Goal: Task Accomplishment & Management: Manage account settings

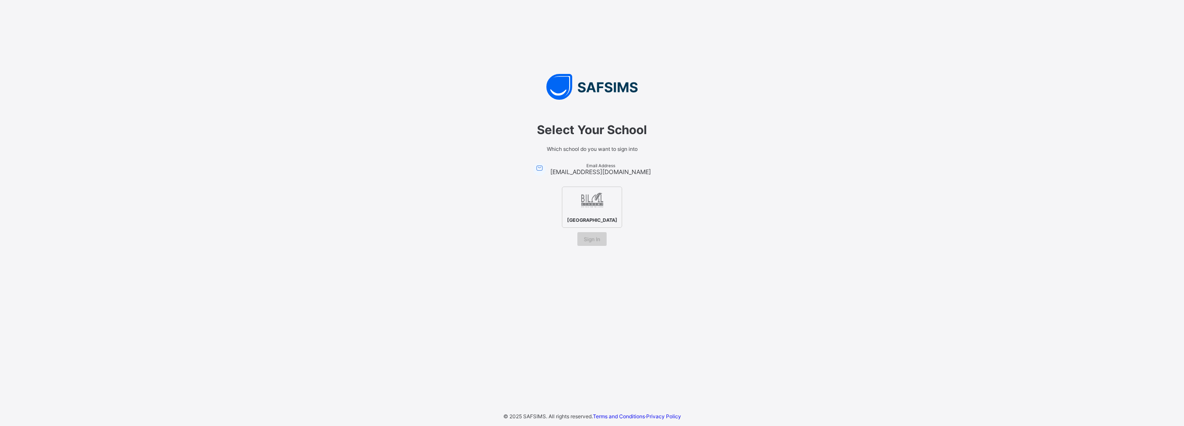
click at [596, 240] on span "Sign In" at bounding box center [592, 239] width 16 height 6
click at [589, 208] on img at bounding box center [593, 201] width 24 height 24
click at [596, 245] on div "Sign In" at bounding box center [592, 239] width 29 height 14
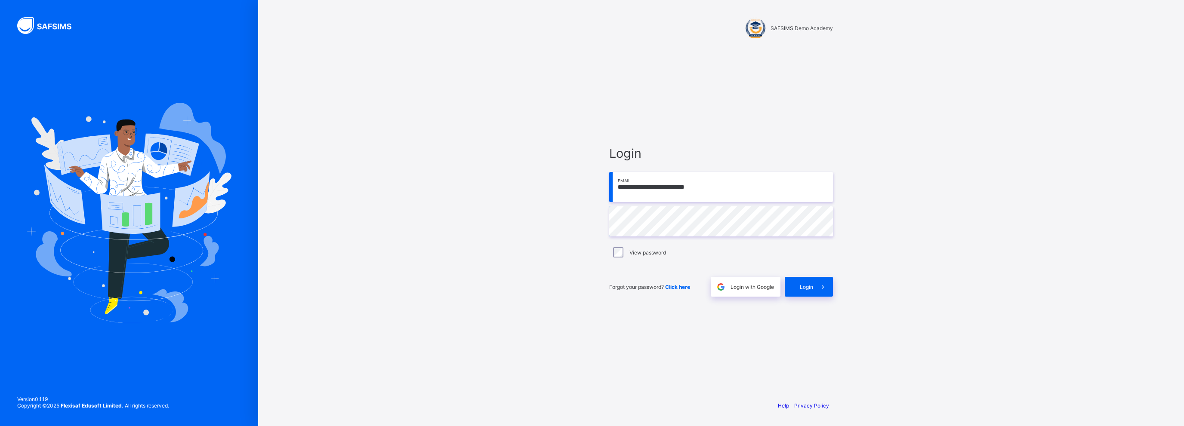
click at [619, 259] on div "View password" at bounding box center [721, 253] width 224 height 18
click at [823, 293] on span at bounding box center [823, 287] width 20 height 20
click at [633, 250] on label "View password" at bounding box center [648, 253] width 37 height 6
click at [808, 289] on span "Login" at bounding box center [806, 287] width 13 height 6
click at [647, 261] on div "View password" at bounding box center [721, 253] width 224 height 18
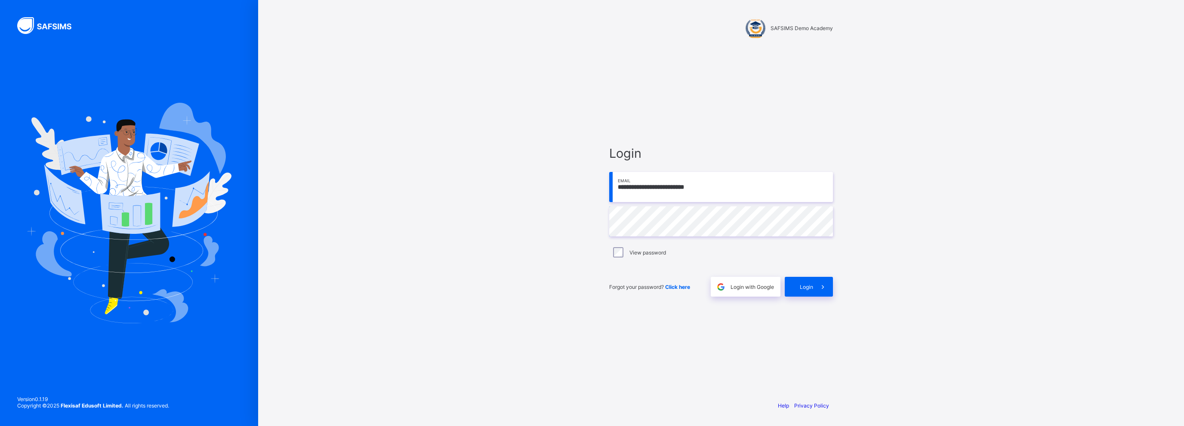
click at [650, 254] on label "View password" at bounding box center [648, 253] width 37 height 6
click at [814, 286] on span at bounding box center [823, 287] width 20 height 20
click at [645, 257] on div "View password" at bounding box center [720, 252] width 219 height 10
click at [818, 290] on icon at bounding box center [822, 287] width 9 height 8
click at [469, 211] on div "**********" at bounding box center [721, 213] width 926 height 426
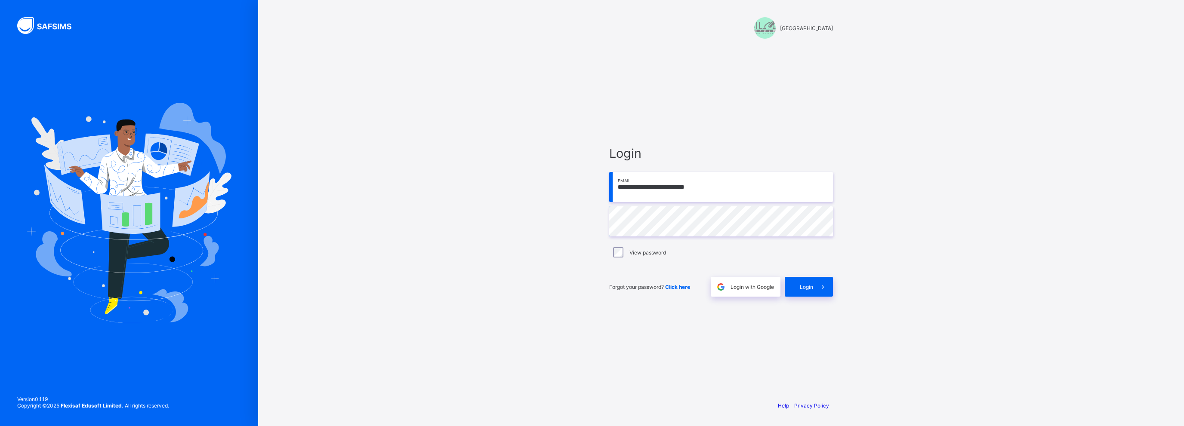
click at [110, 112] on img at bounding box center [129, 213] width 205 height 220
click at [563, 226] on div "**********" at bounding box center [721, 213] width 926 height 426
click at [804, 288] on span "Login" at bounding box center [806, 287] width 13 height 6
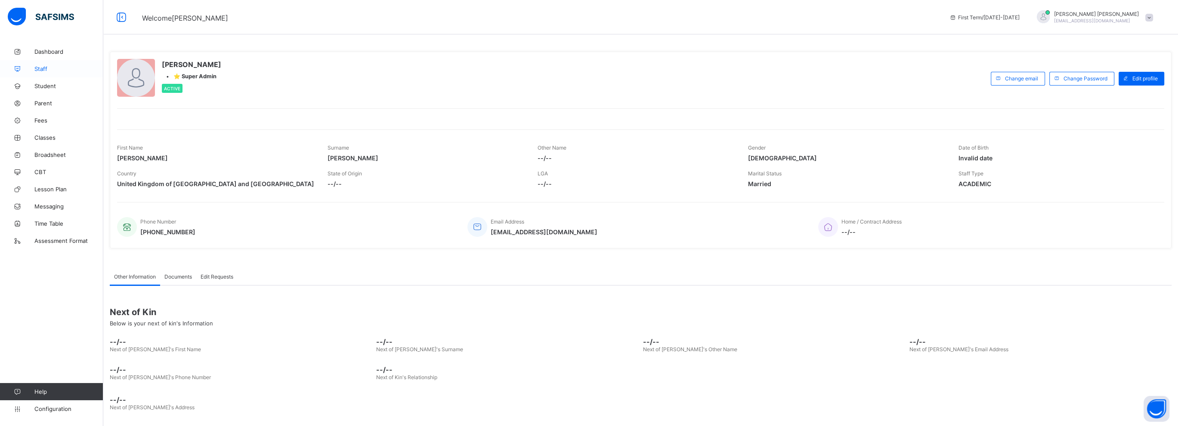
click at [41, 70] on span "Staff" at bounding box center [68, 68] width 69 height 7
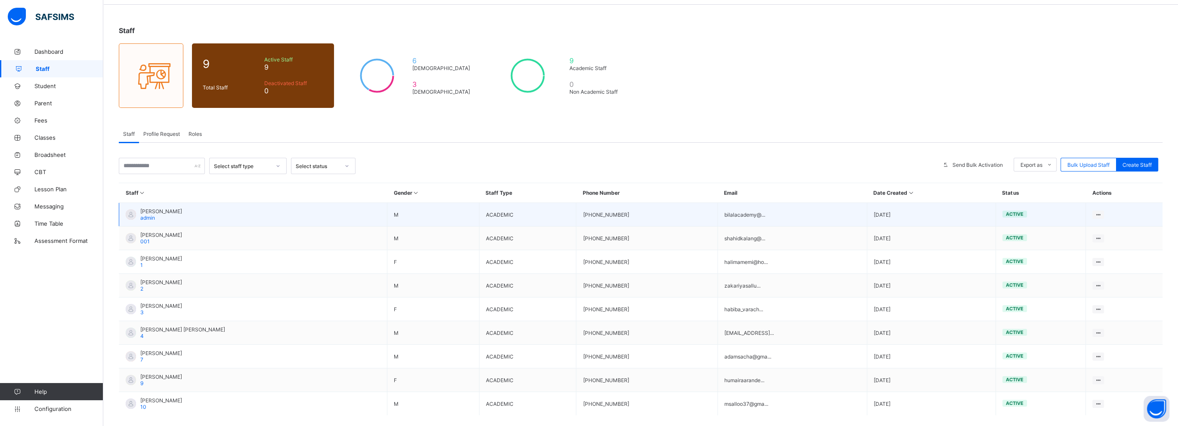
scroll to position [71, 0]
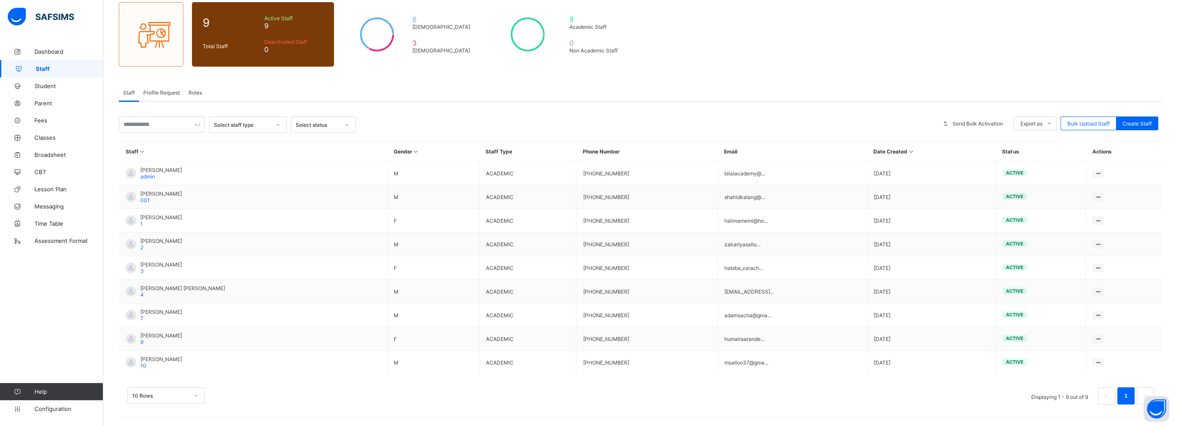
click at [196, 94] on span "Roles" at bounding box center [194, 93] width 13 height 6
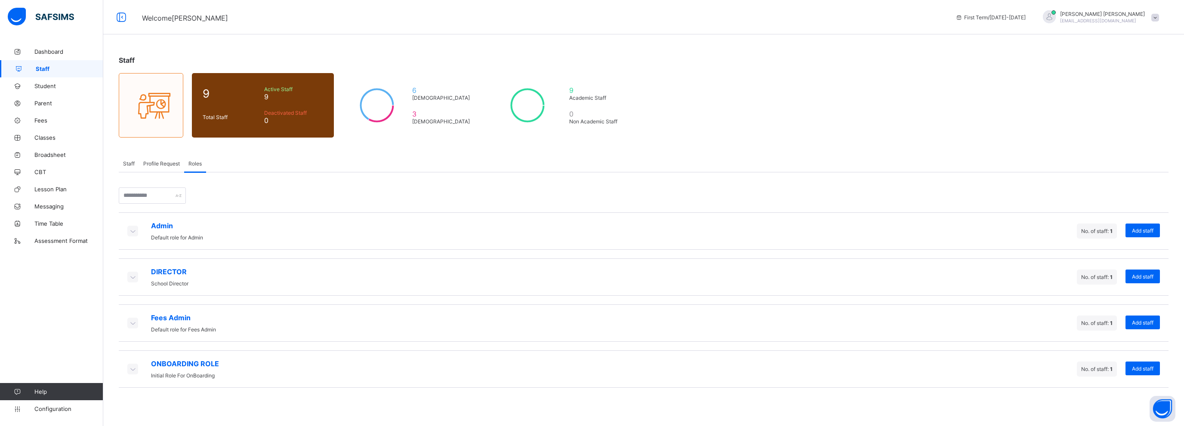
click at [124, 164] on span "Staff" at bounding box center [129, 164] width 12 height 6
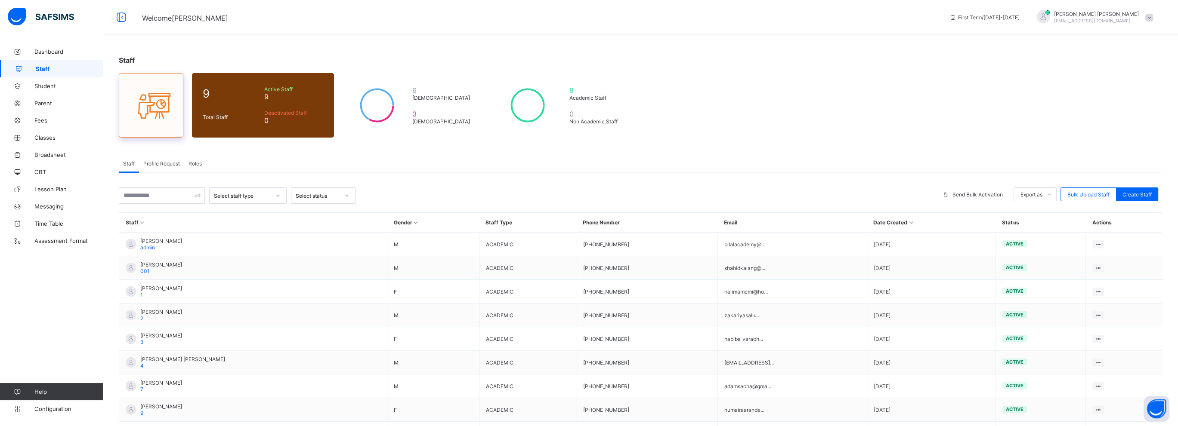
click at [143, 102] on icon at bounding box center [151, 105] width 36 height 31
click at [42, 81] on link "Student" at bounding box center [51, 85] width 103 height 17
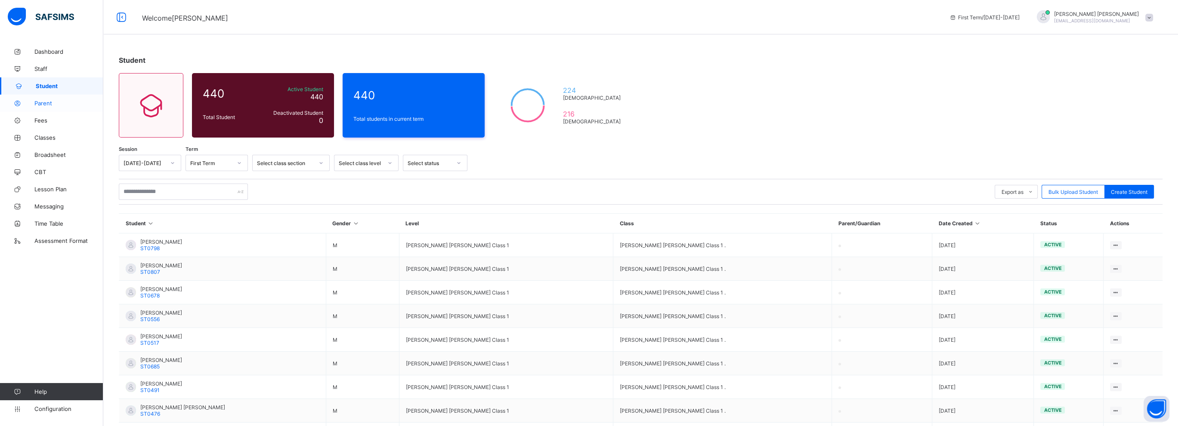
click at [41, 104] on span "Parent" at bounding box center [68, 103] width 69 height 7
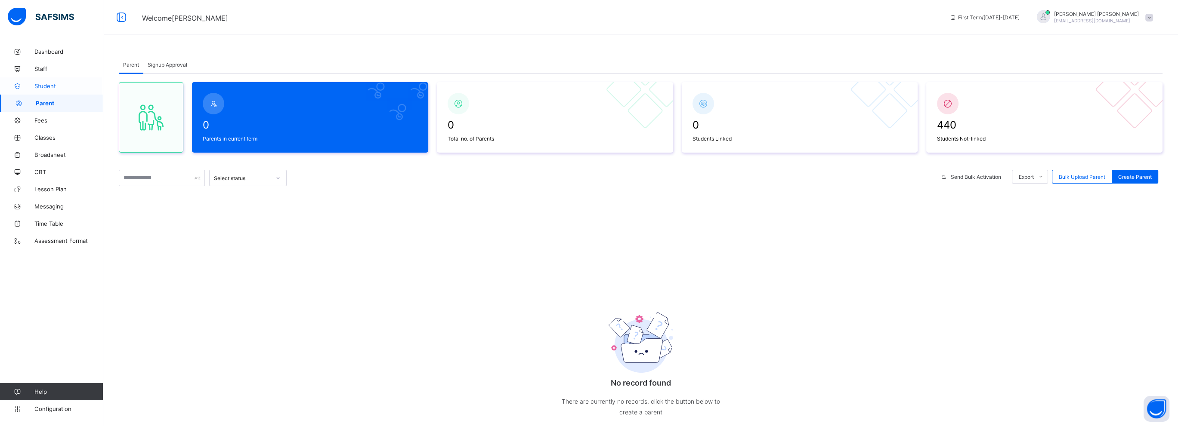
click at [50, 90] on link "Student" at bounding box center [51, 85] width 103 height 17
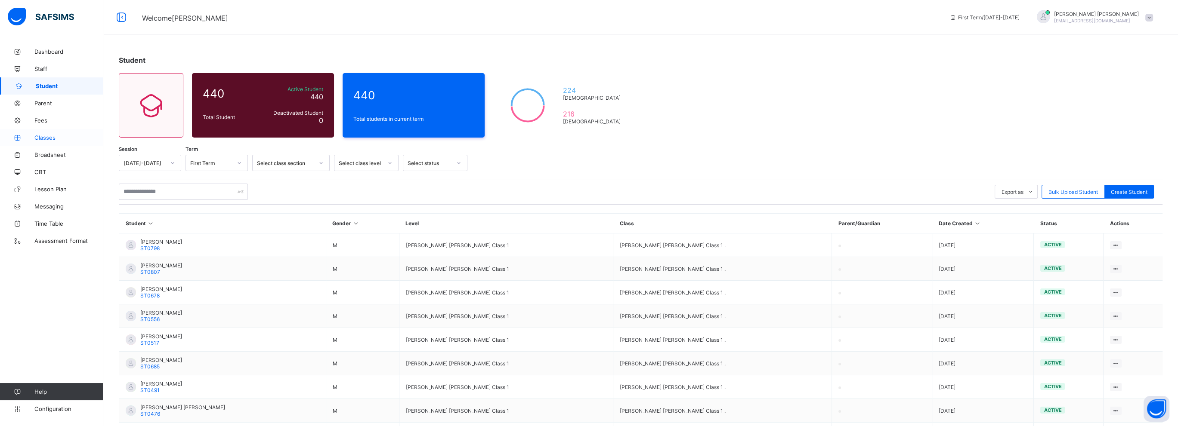
click at [46, 139] on span "Classes" at bounding box center [68, 137] width 69 height 7
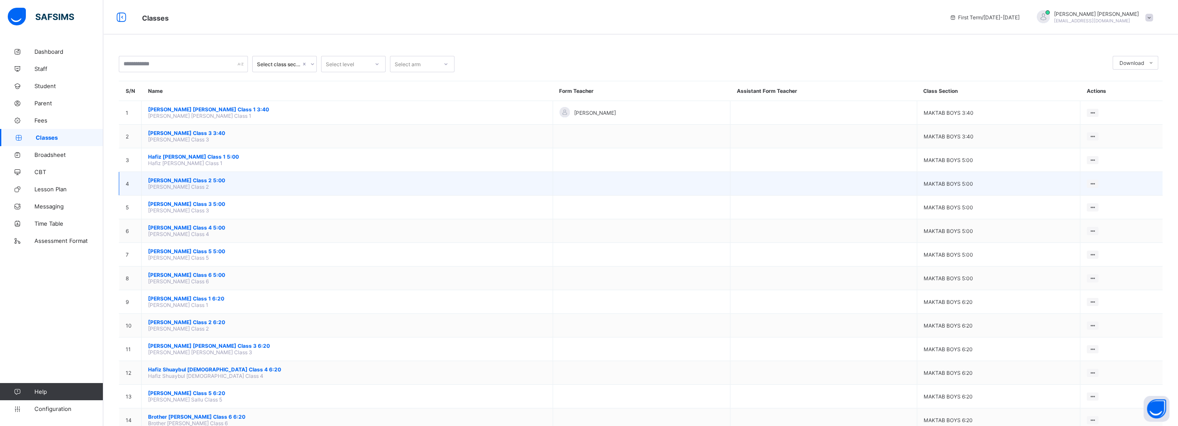
drag, startPoint x: 198, startPoint y: 180, endPoint x: 172, endPoint y: 181, distance: 25.8
click at [172, 181] on span "Hafiz Naeem Ahmed Class 2 5:00" at bounding box center [347, 180] width 398 height 6
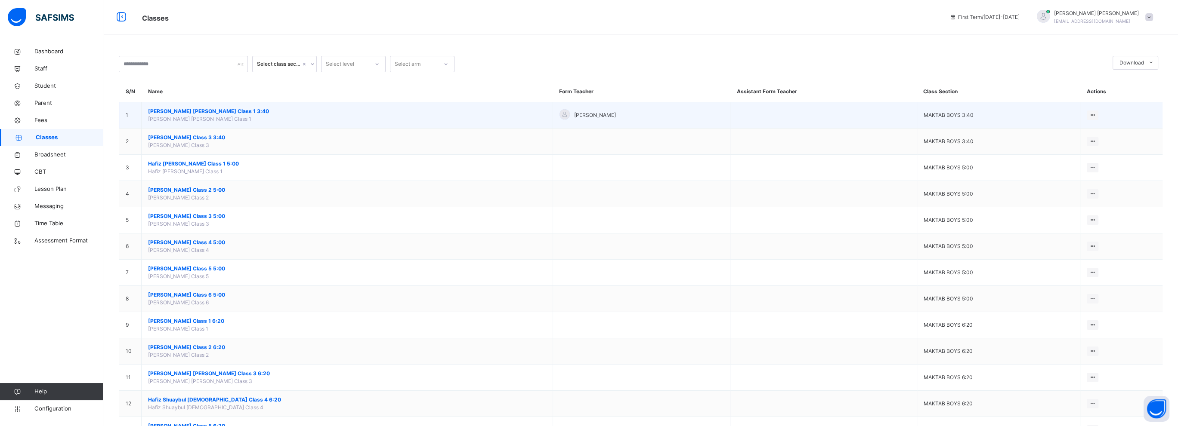
click at [972, 118] on td "MAKTAB BOYS 3:40" at bounding box center [999, 115] width 164 height 26
click at [1091, 113] on icon at bounding box center [1092, 115] width 7 height 6
click at [1070, 134] on div "View Class" at bounding box center [1069, 132] width 49 height 9
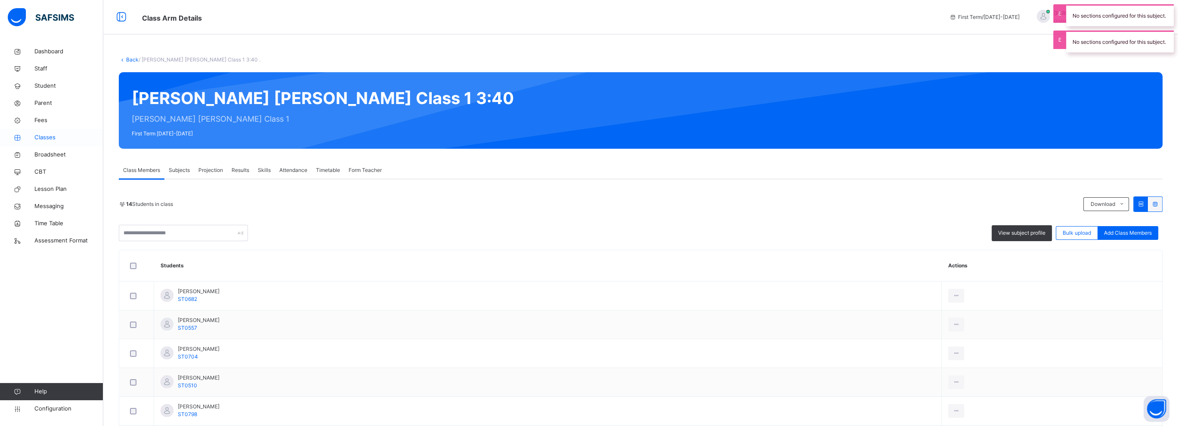
click at [46, 135] on span "Classes" at bounding box center [68, 137] width 69 height 9
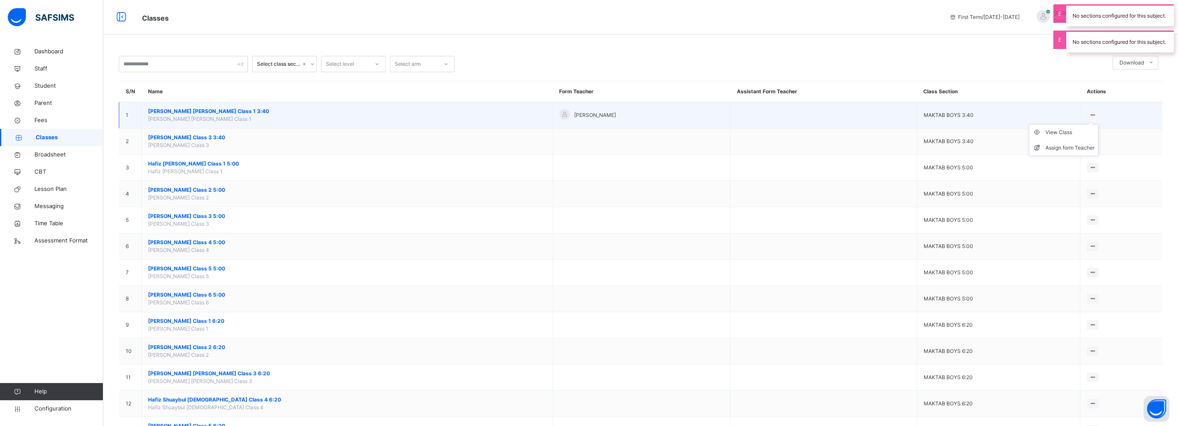
click at [1095, 124] on ul "View Class Assign form Teacher" at bounding box center [1063, 140] width 70 height 32
click at [191, 108] on span "Hafiz Muhammad Talhah Salloo Class 1 3:40" at bounding box center [347, 112] width 398 height 8
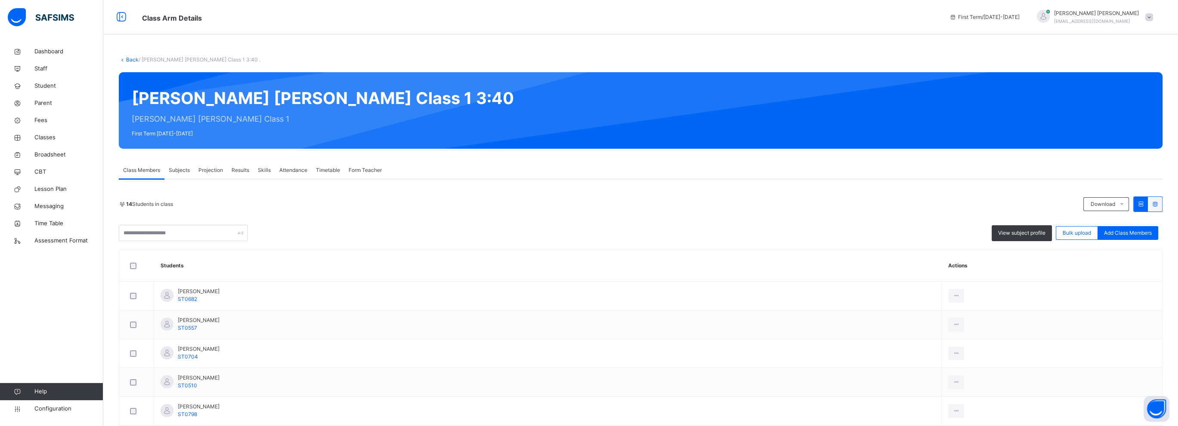
click at [266, 173] on span "Skills" at bounding box center [264, 171] width 13 height 8
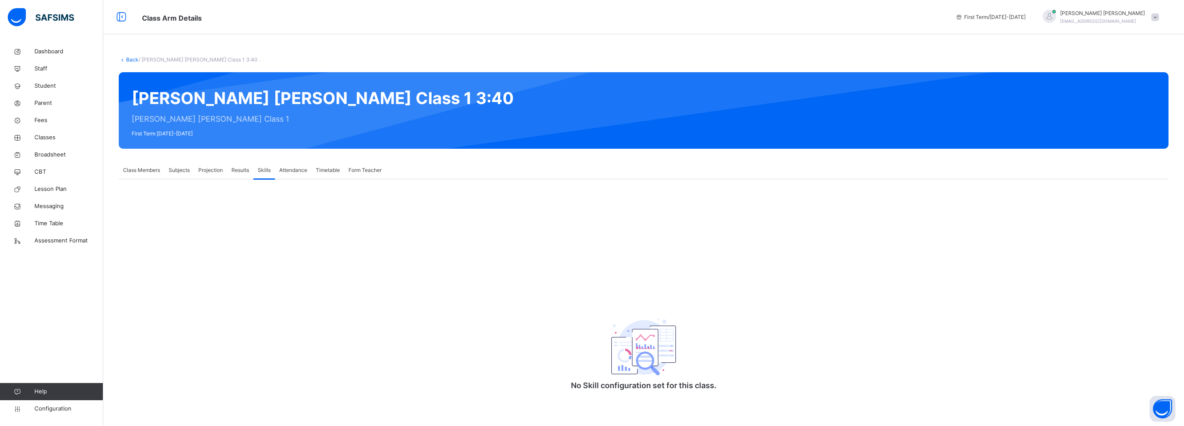
click at [244, 173] on span "Results" at bounding box center [241, 171] width 18 height 8
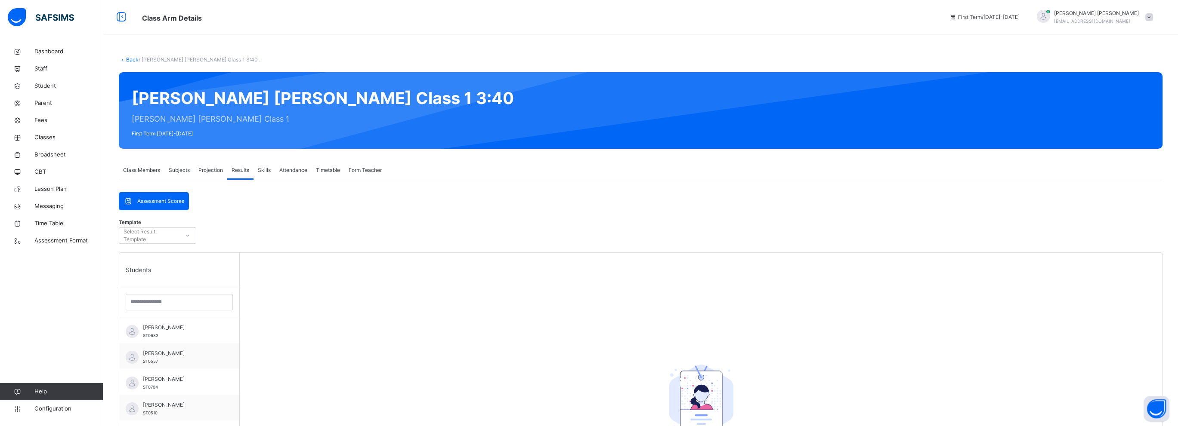
click at [215, 172] on span "Projection" at bounding box center [210, 171] width 25 height 8
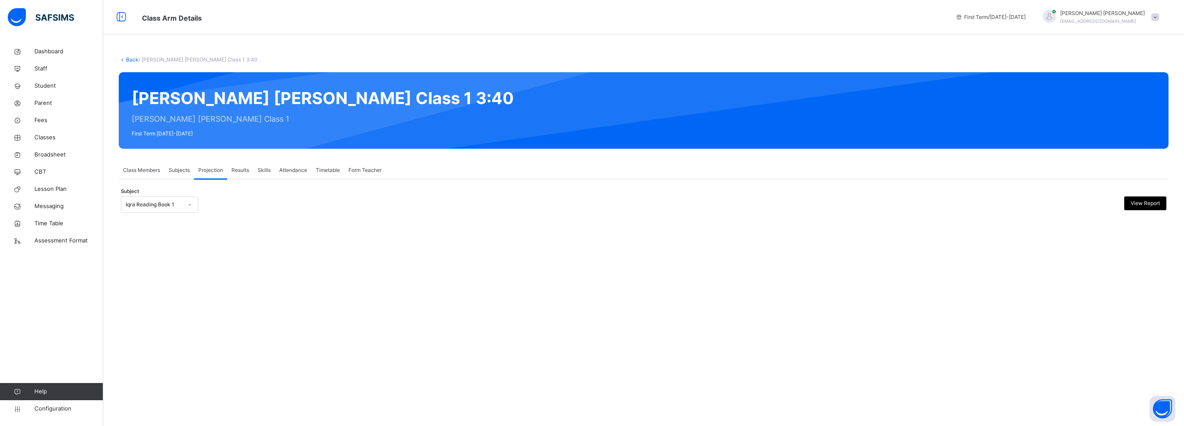
click at [178, 170] on span "Subjects" at bounding box center [179, 171] width 21 height 8
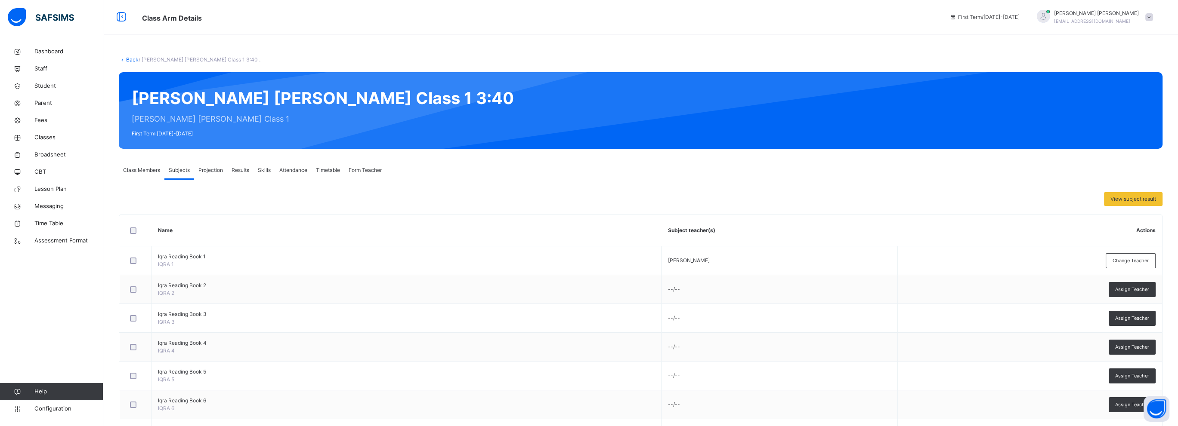
click at [139, 170] on span "Class Members" at bounding box center [141, 171] width 37 height 8
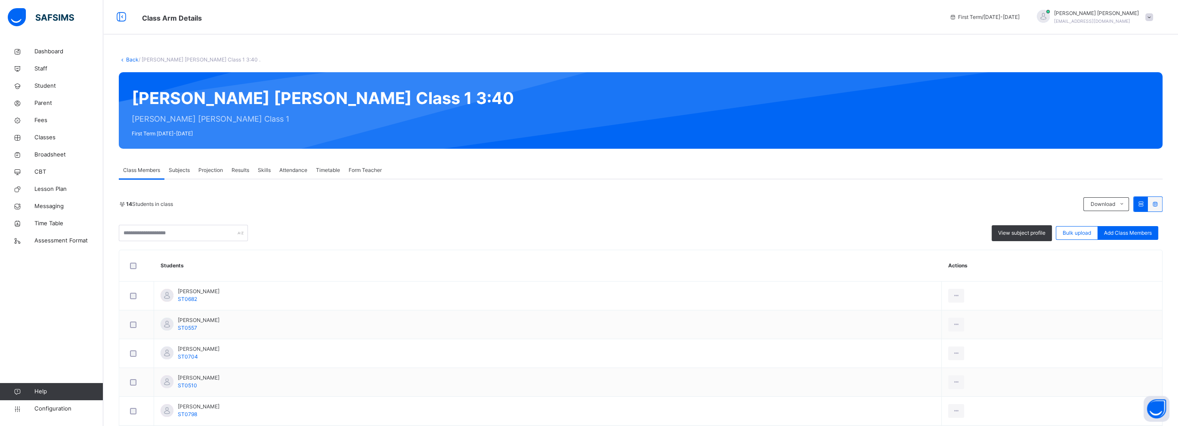
click at [375, 170] on span "Form Teacher" at bounding box center [365, 171] width 33 height 8
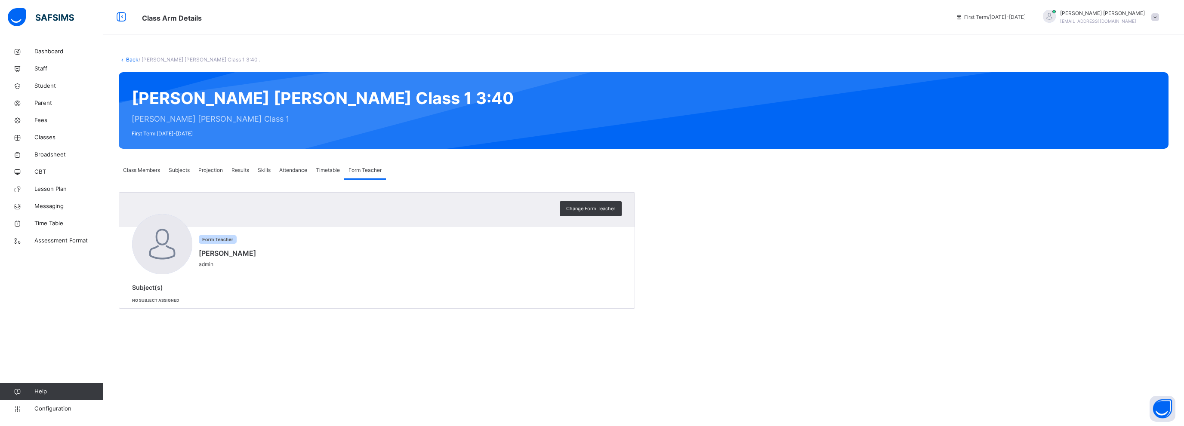
click at [330, 174] on span "Timetable" at bounding box center [328, 171] width 24 height 8
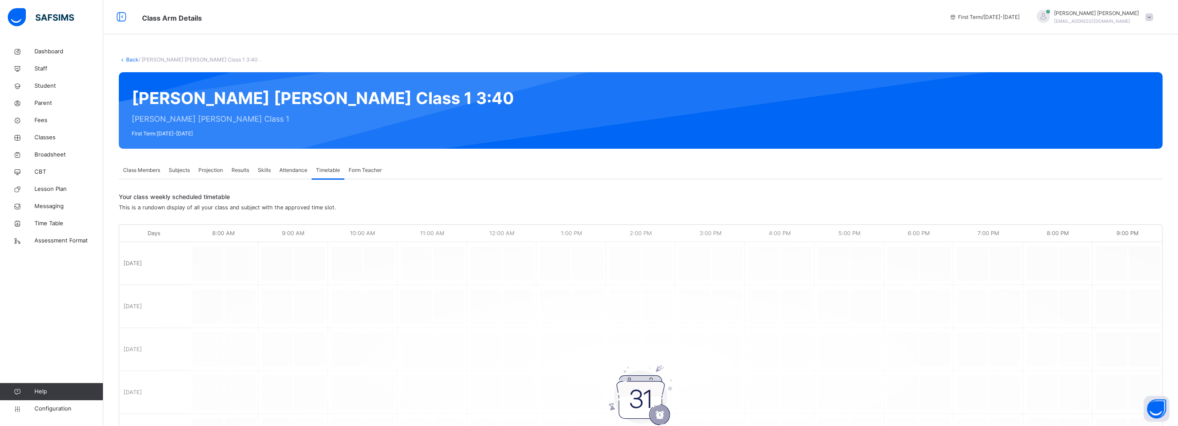
click at [287, 173] on span "Attendance" at bounding box center [293, 171] width 28 height 8
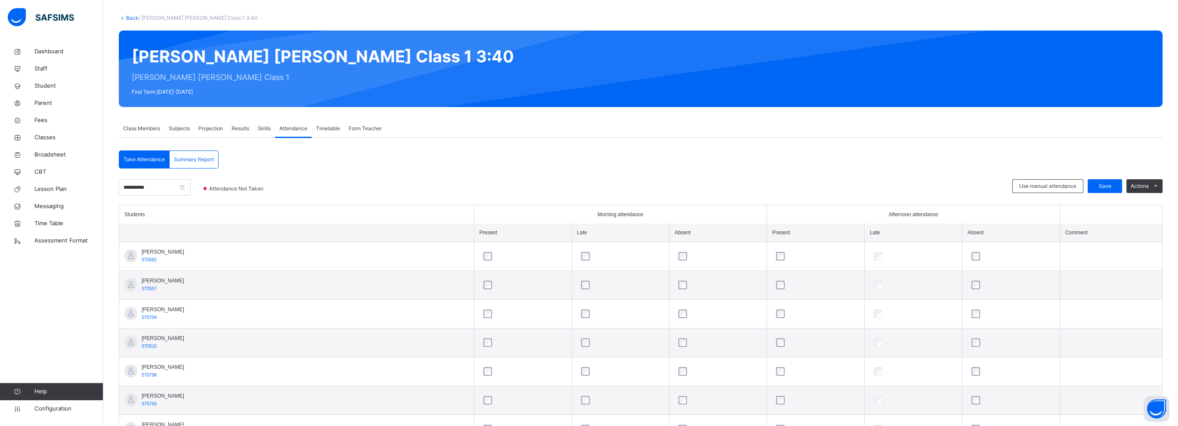
scroll to position [86, 0]
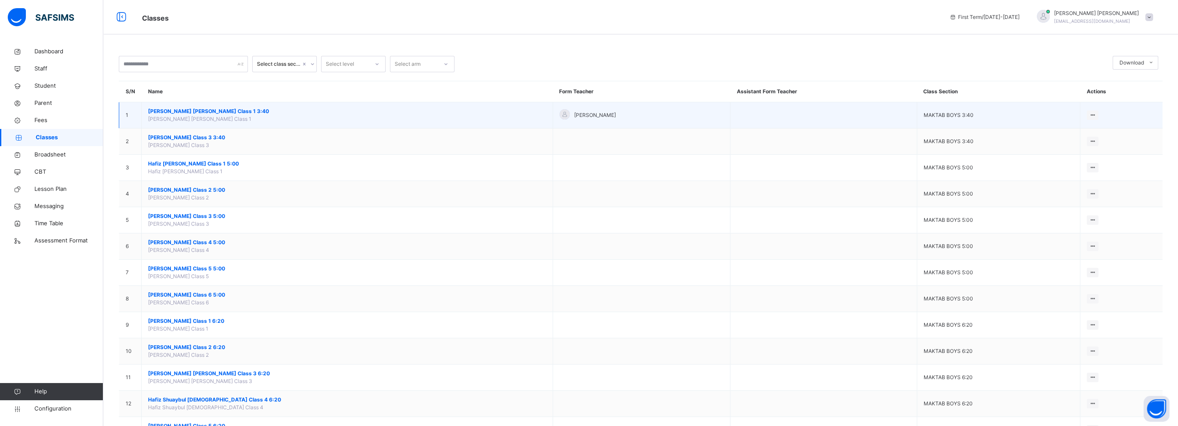
click at [218, 108] on span "Hafiz Muhammad Talhah Salloo Class 1 3:40" at bounding box center [347, 112] width 398 height 8
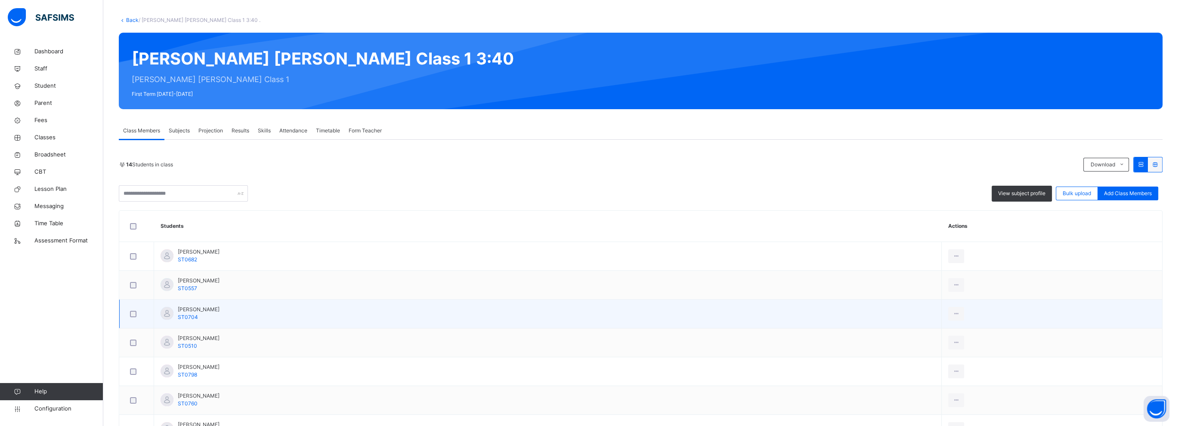
scroll to position [86, 0]
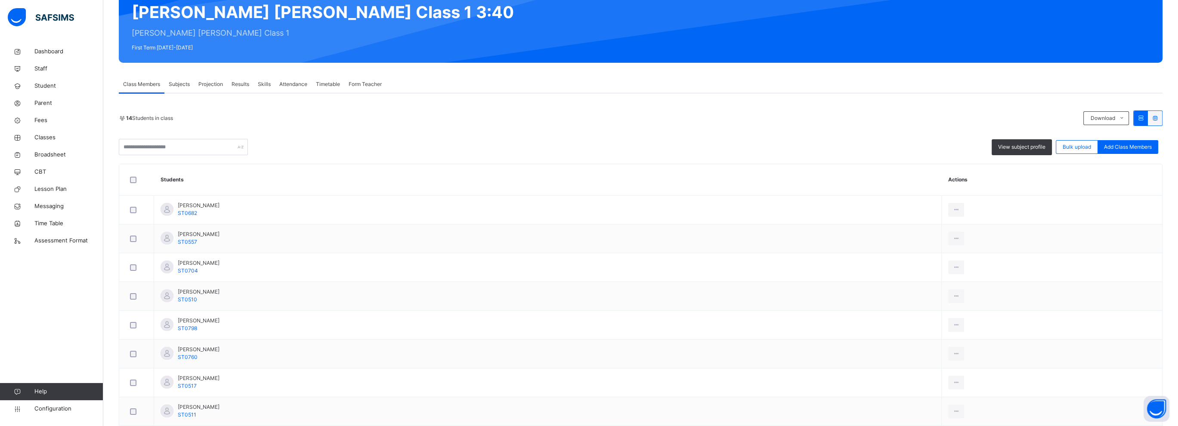
click at [179, 89] on div "Subjects" at bounding box center [179, 84] width 30 height 17
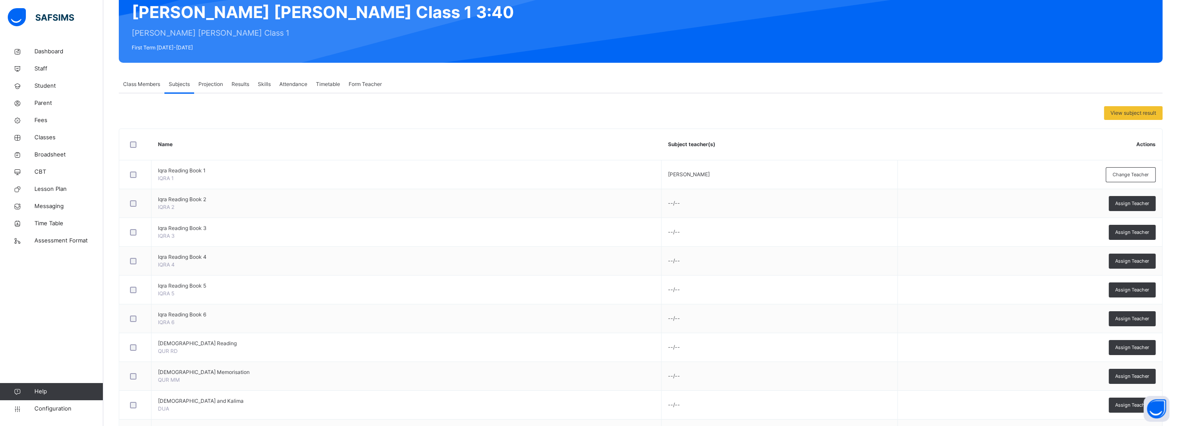
click at [219, 83] on span "Projection" at bounding box center [210, 84] width 25 height 8
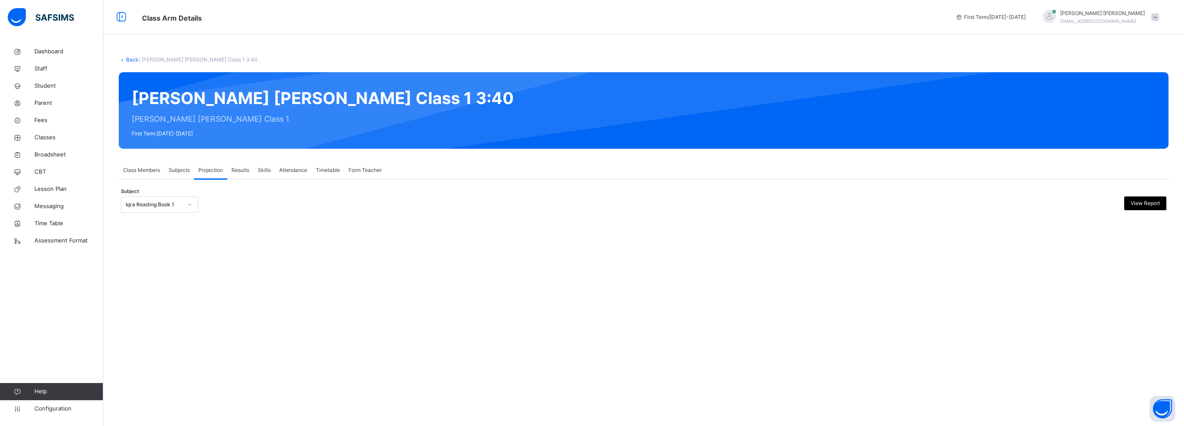
click at [244, 123] on div "Hafiz Muhammad Talhah Salloo Class 1 3:40 Hafiz Muhammad Talhah Salloo Class 1 …" at bounding box center [644, 110] width 1050 height 77
click at [216, 96] on div "Hafiz Muhammad Talhah Salloo Class 1 3:40 Hafiz Muhammad Talhah Salloo Class 1 …" at bounding box center [644, 110] width 1050 height 77
click at [480, 106] on div "Hafiz Muhammad Talhah Salloo Class 1 3:40 Hafiz Muhammad Talhah Salloo Class 1 …" at bounding box center [644, 110] width 1050 height 77
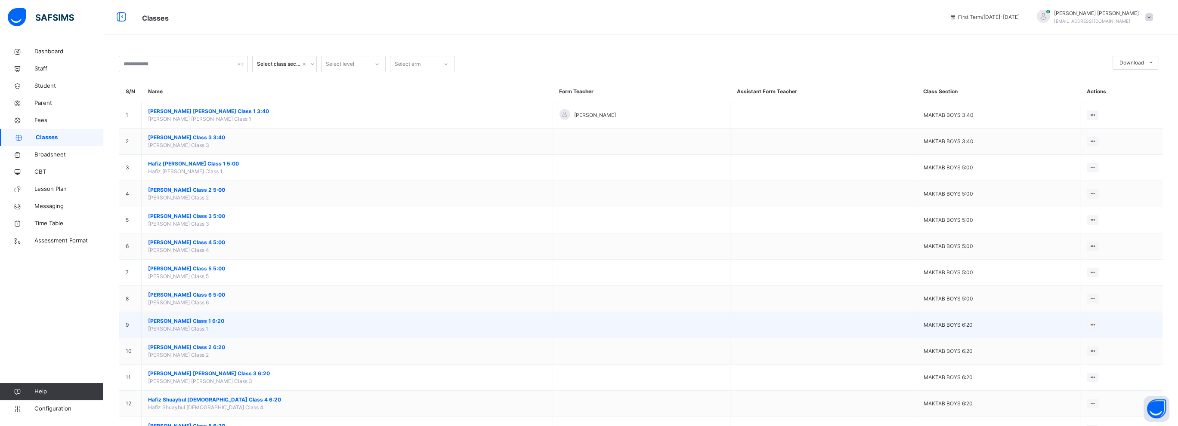
drag, startPoint x: 222, startPoint y: 319, endPoint x: 121, endPoint y: 321, distance: 100.7
click at [121, 321] on td "9" at bounding box center [130, 325] width 22 height 26
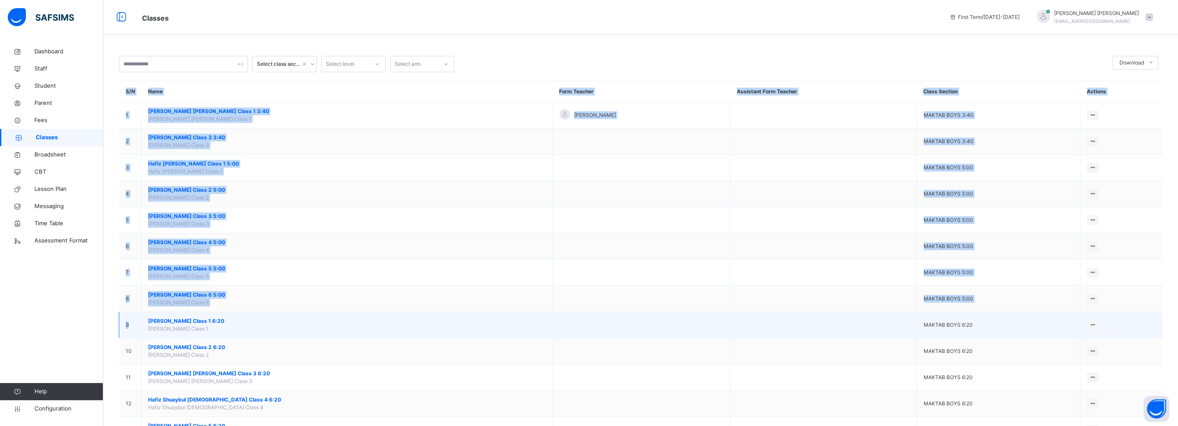
drag, startPoint x: 117, startPoint y: 321, endPoint x: 139, endPoint y: 321, distance: 21.5
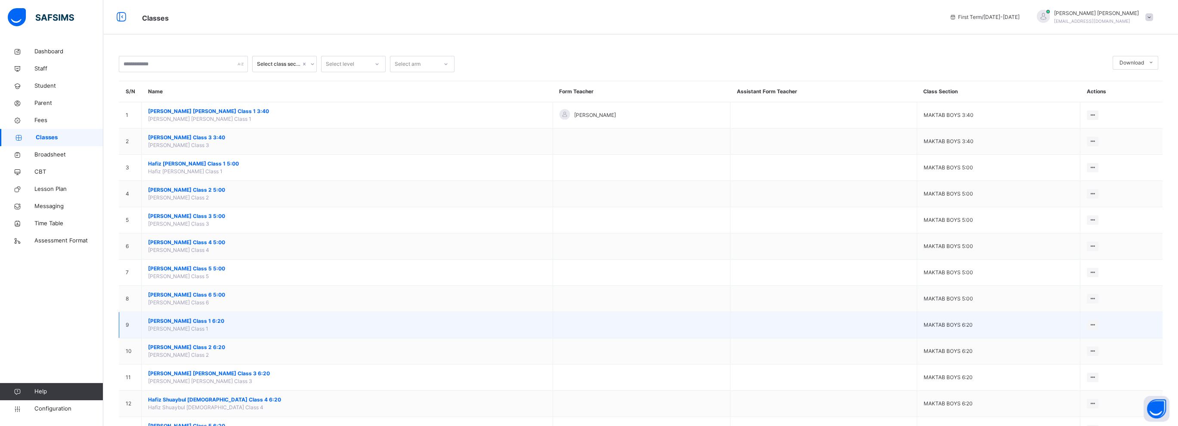
click at [182, 318] on span "Hafiz Naeem Ahmed Class 1 6:20" at bounding box center [347, 322] width 398 height 8
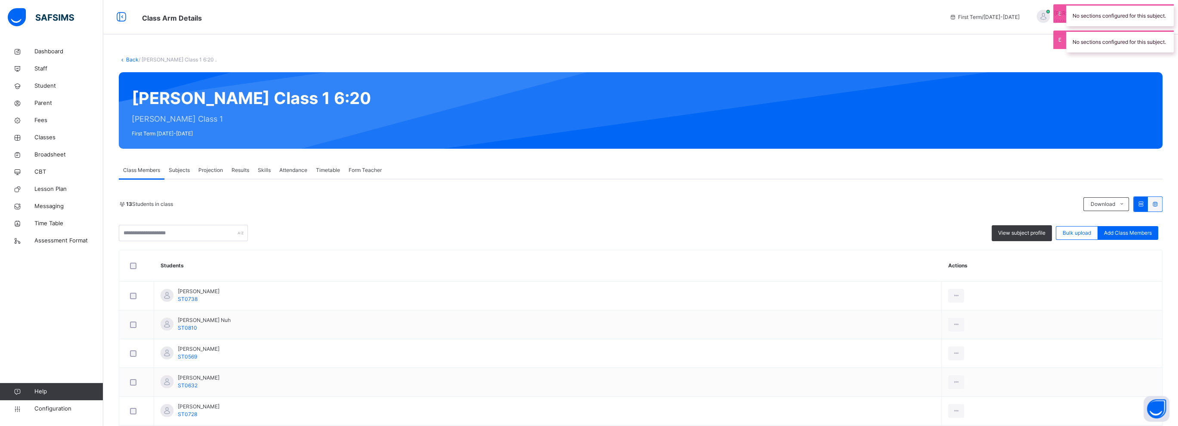
click at [313, 116] on div "Hafiz Naeem Ahmed Class 1 6:20 Hafiz Naeem Ahmed Class 1 First Term 2025-2026" at bounding box center [641, 110] width 1044 height 77
click at [322, 93] on div "Hafiz Naeem Ahmed Class 1 6:20 Hafiz Naeem Ahmed Class 1 First Term 2025-2026" at bounding box center [641, 110] width 1044 height 77
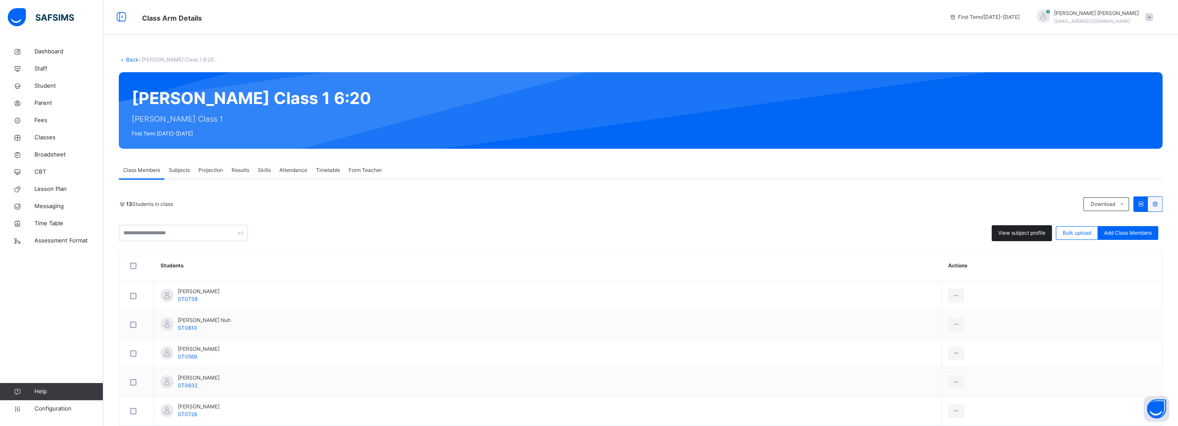
click at [1038, 235] on span "View subject profile" at bounding box center [1021, 233] width 47 height 8
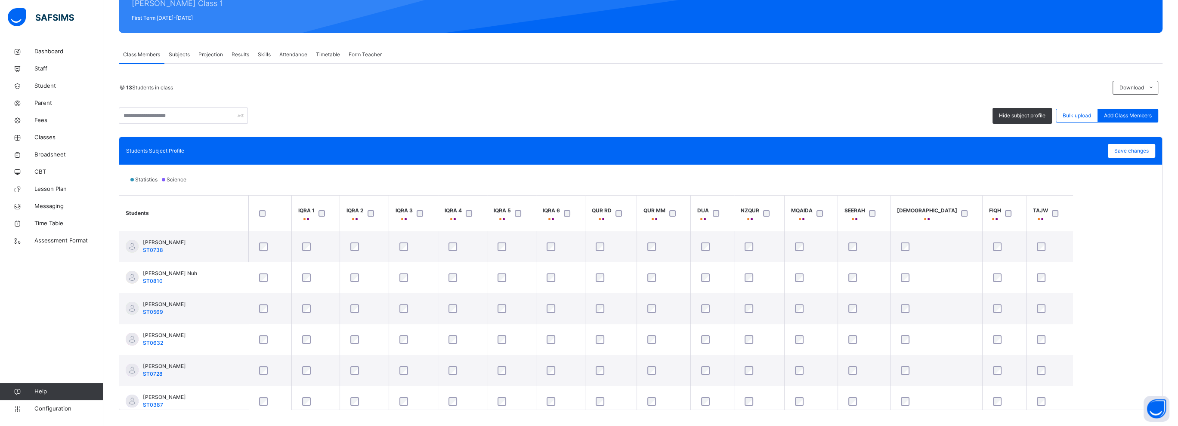
scroll to position [125, 0]
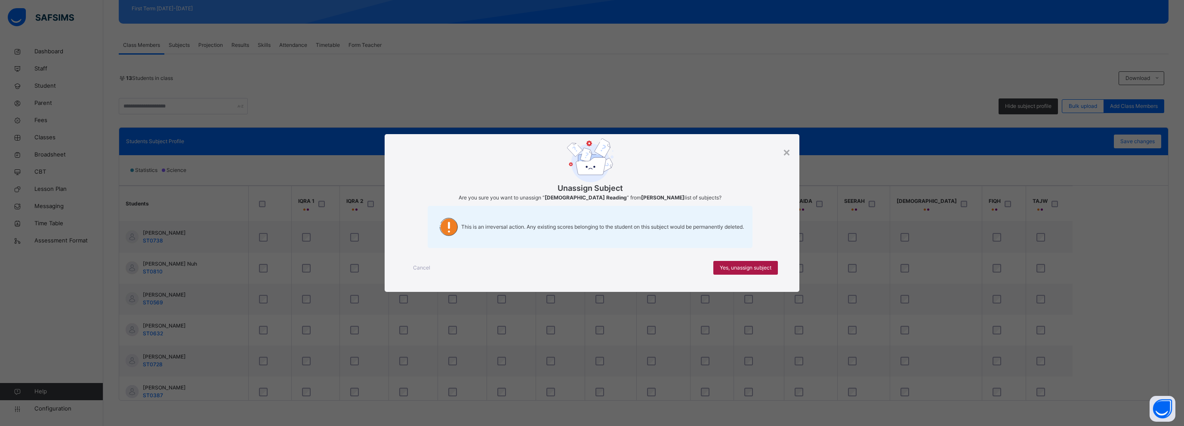
click at [736, 266] on span "Yes, unassign subject" at bounding box center [746, 268] width 52 height 8
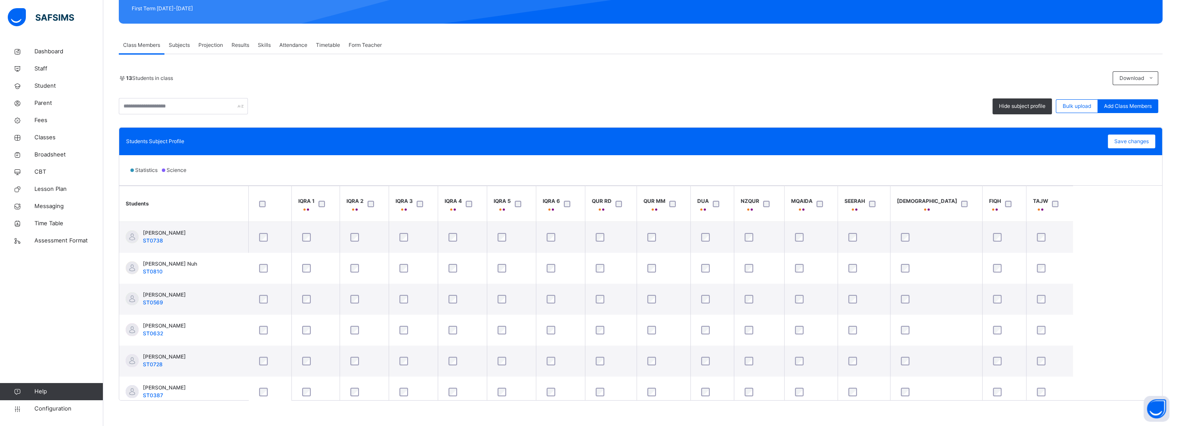
click at [703, 210] on div "DUA" at bounding box center [703, 205] width 12 height 15
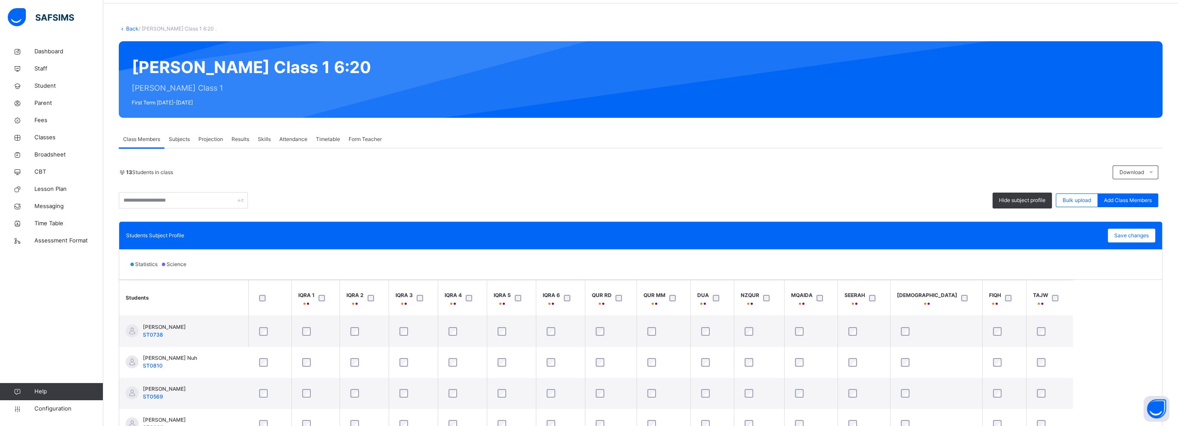
scroll to position [0, 0]
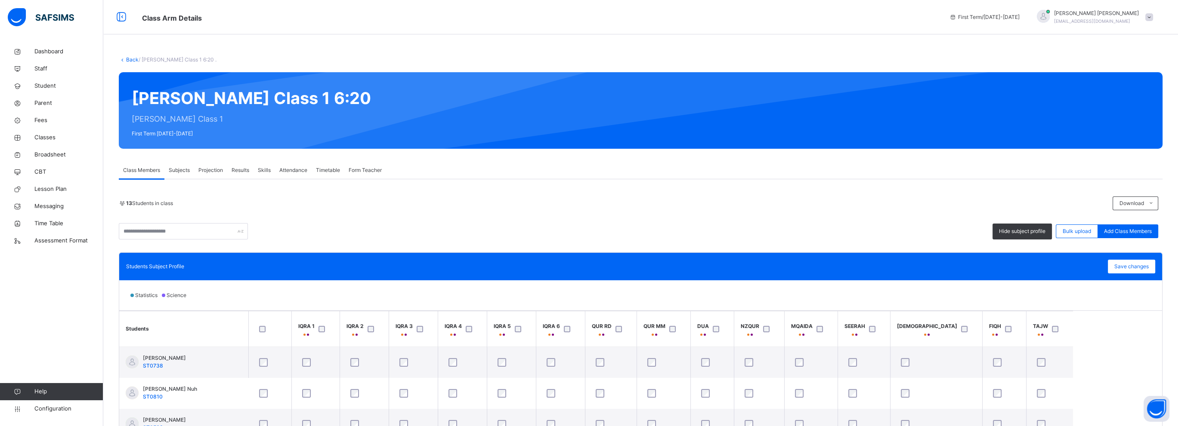
click at [373, 173] on span "Form Teacher" at bounding box center [365, 171] width 33 height 8
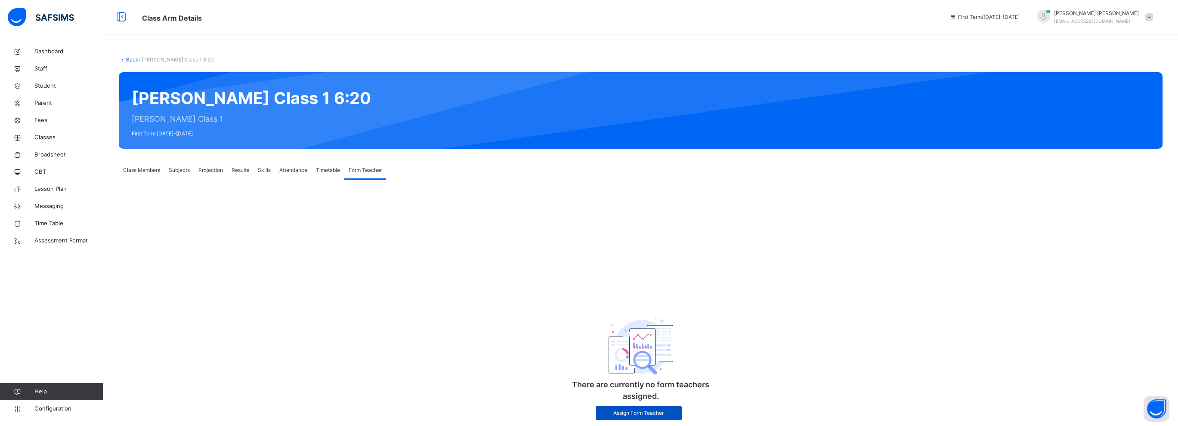
click at [630, 413] on span "Assign Form Teacher" at bounding box center [638, 414] width 73 height 8
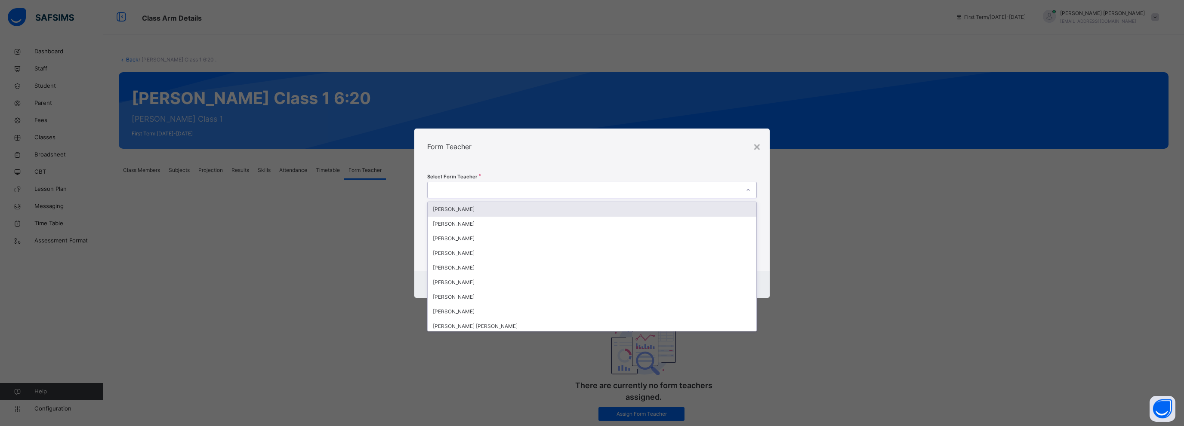
click at [729, 189] on div at bounding box center [584, 189] width 312 height 13
click at [755, 145] on div "×" at bounding box center [757, 146] width 8 height 18
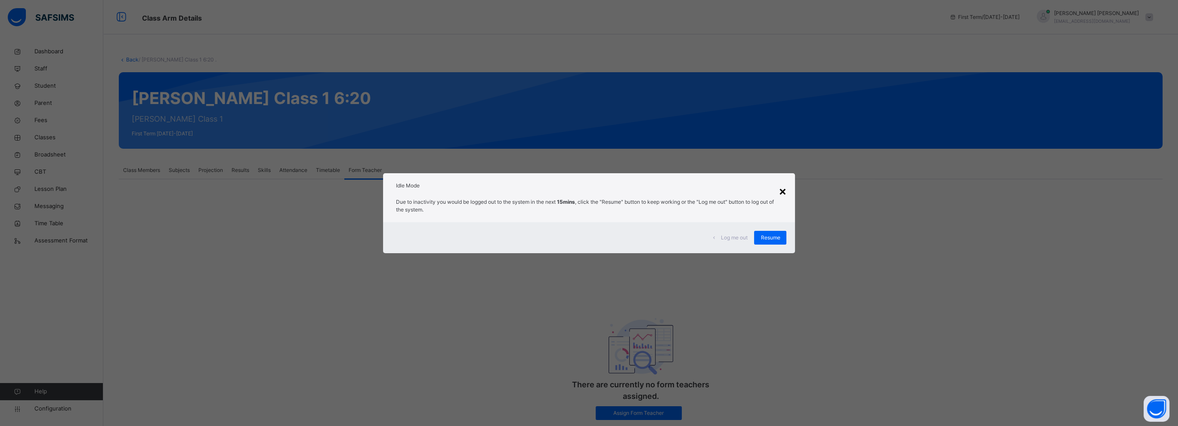
click at [783, 194] on div "×" at bounding box center [782, 191] width 8 height 18
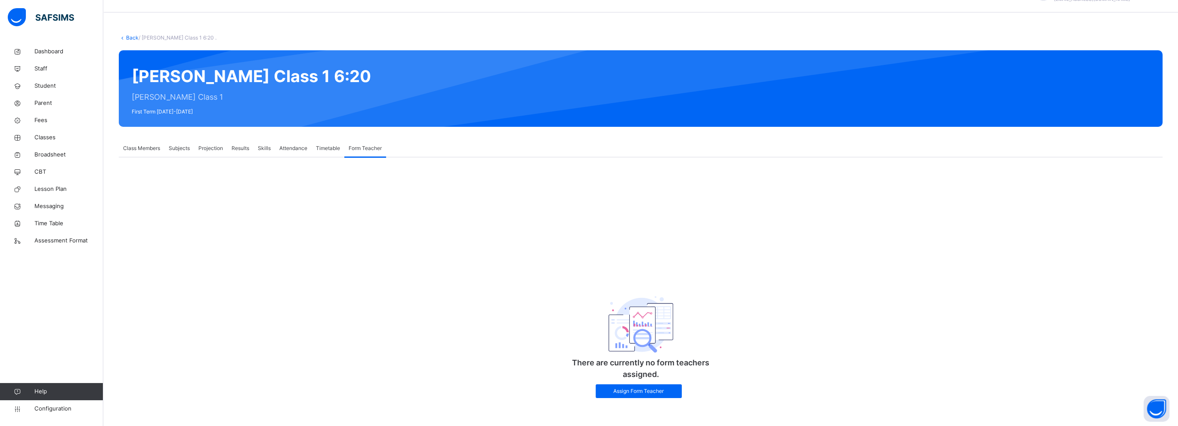
scroll to position [24, 0]
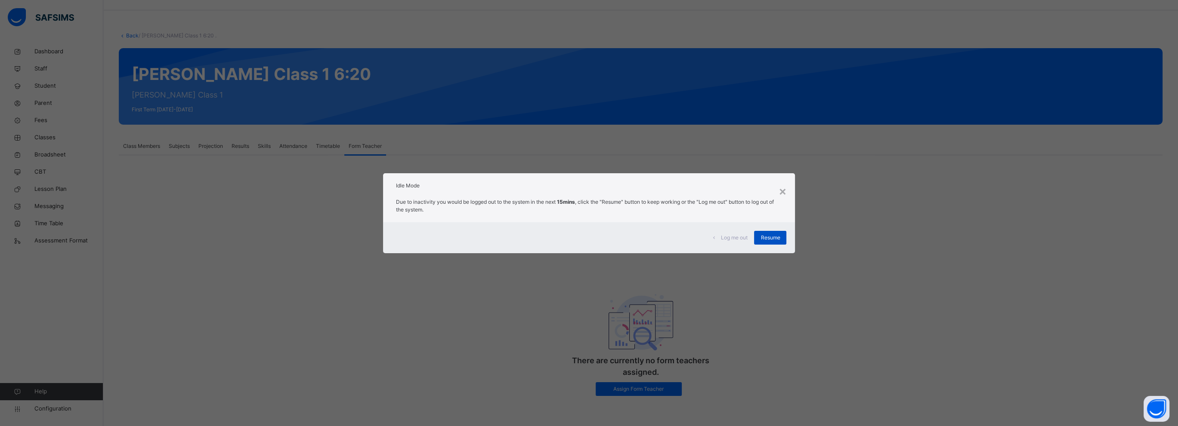
click at [766, 243] on div "Resume" at bounding box center [770, 238] width 32 height 14
